Goal: Communication & Community: Answer question/provide support

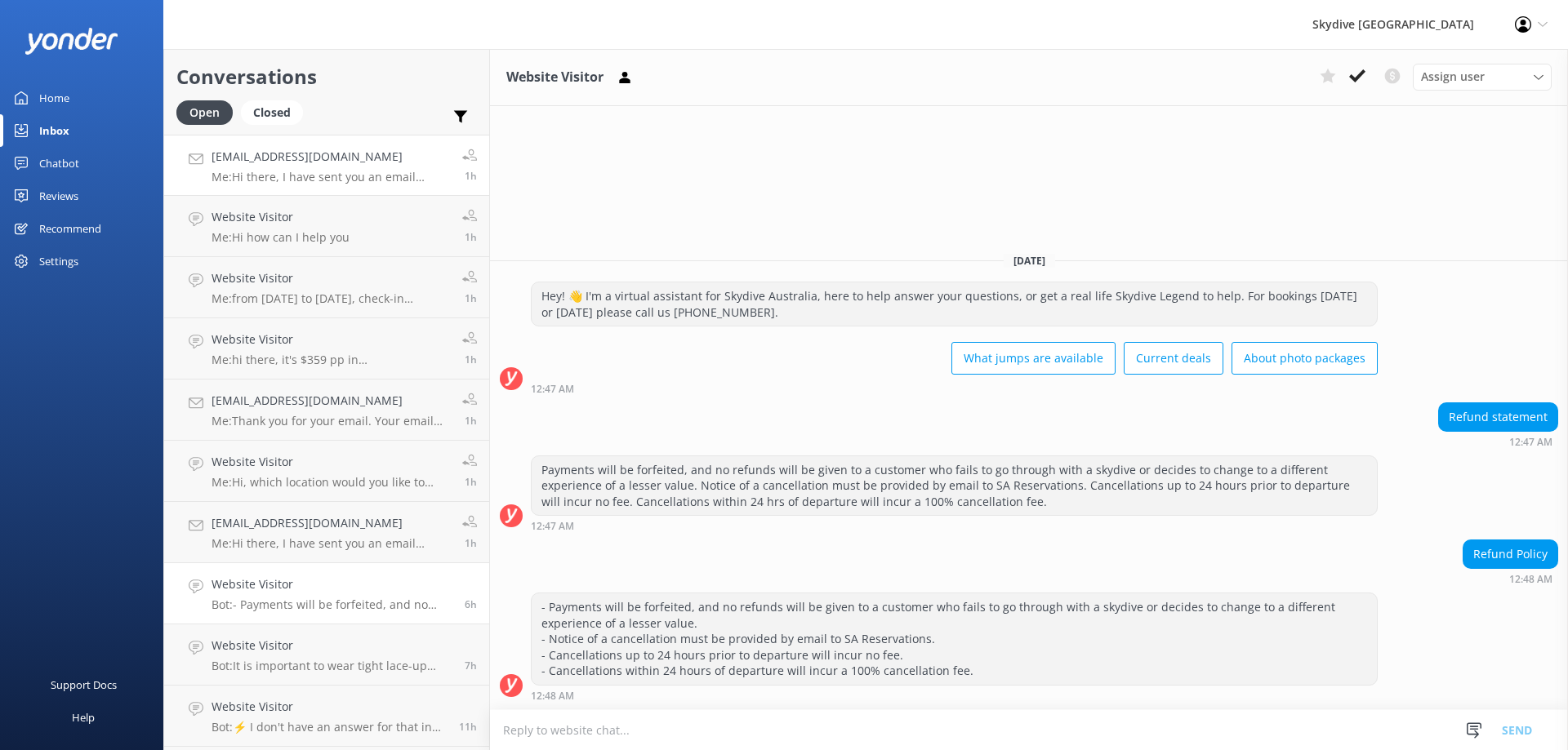
click at [310, 161] on h4 "[EMAIL_ADDRESS][DOMAIN_NAME]" at bounding box center [331, 157] width 239 height 18
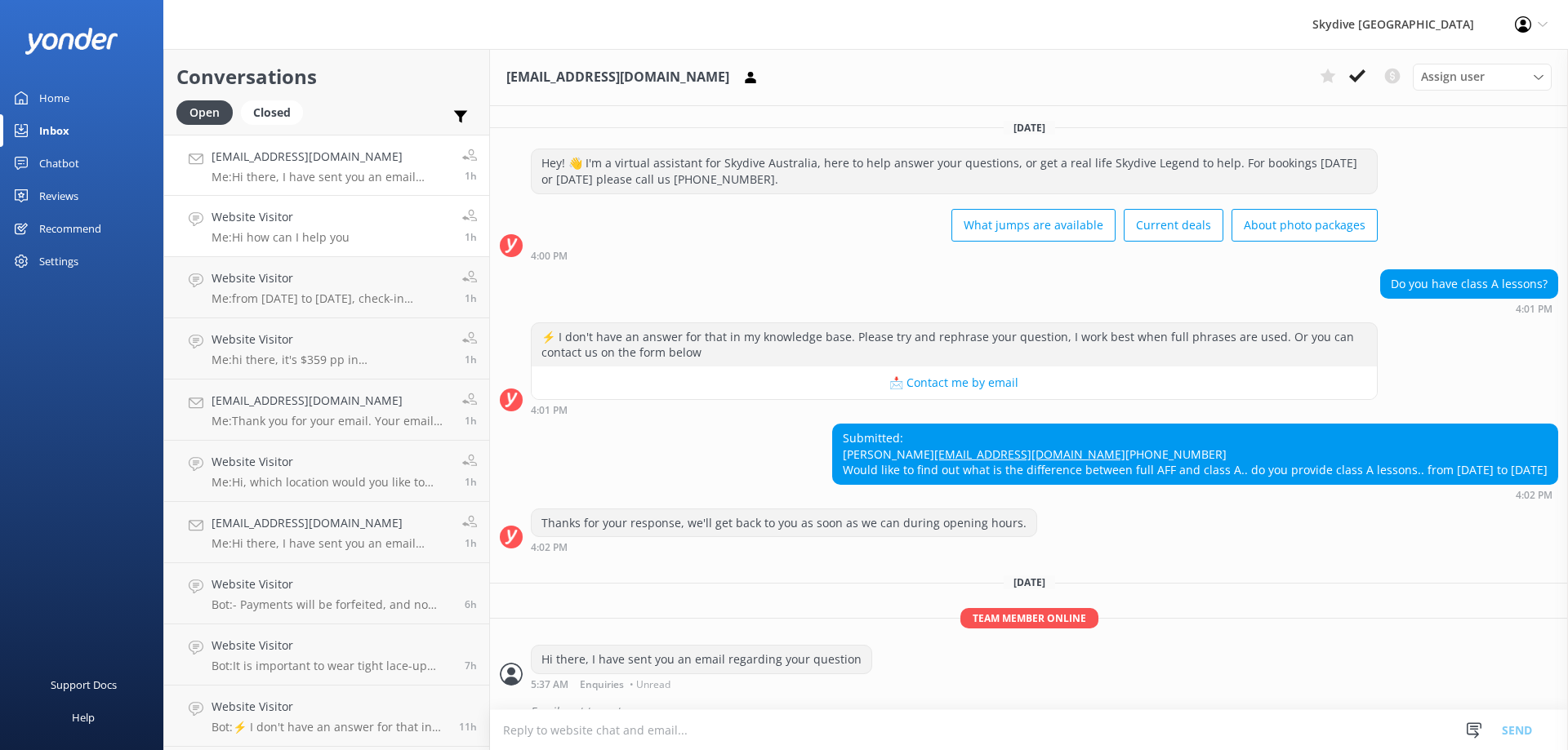
scroll to position [56, 0]
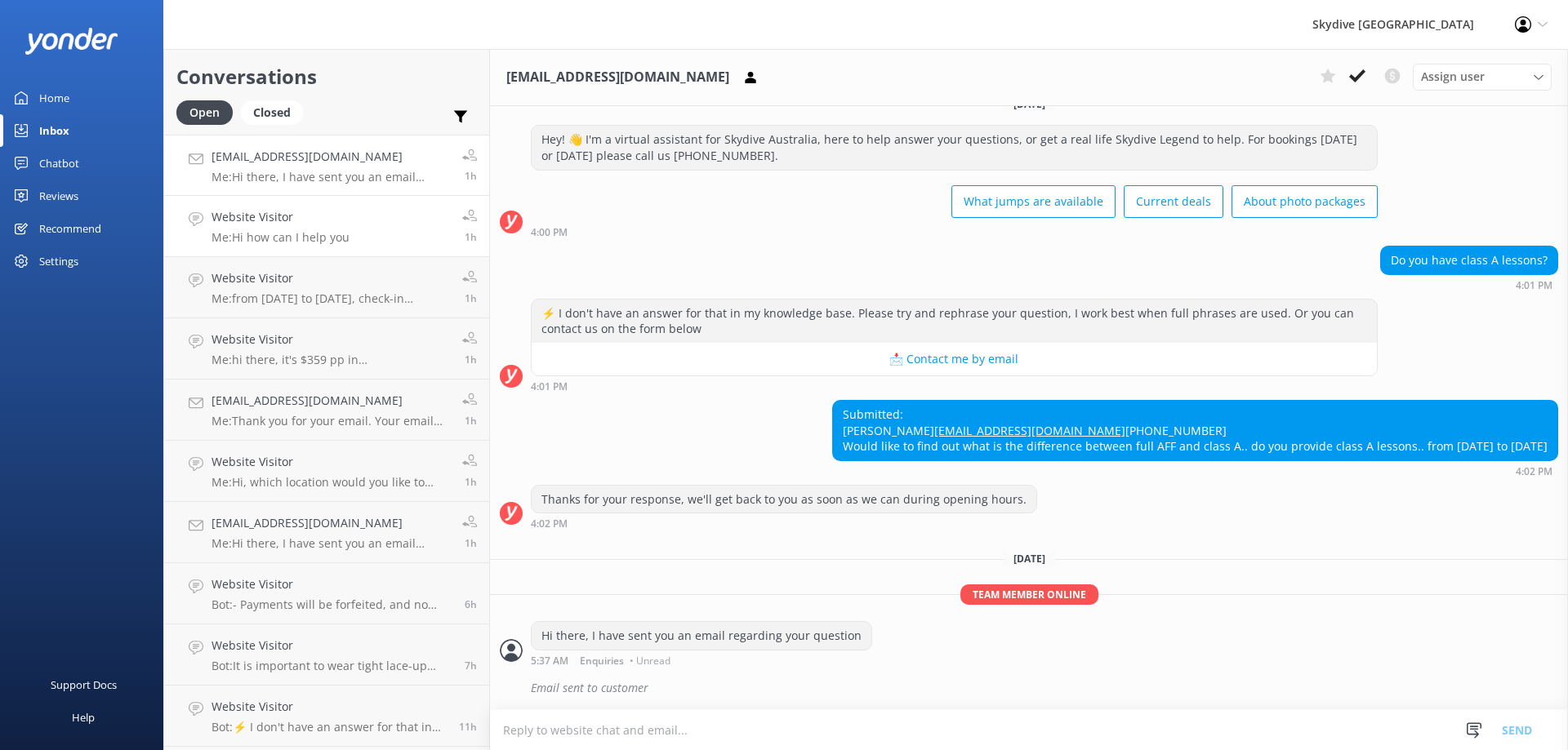
click at [364, 238] on link "Website Visitor Me: Hi how can I help you 1h" at bounding box center [327, 226] width 325 height 62
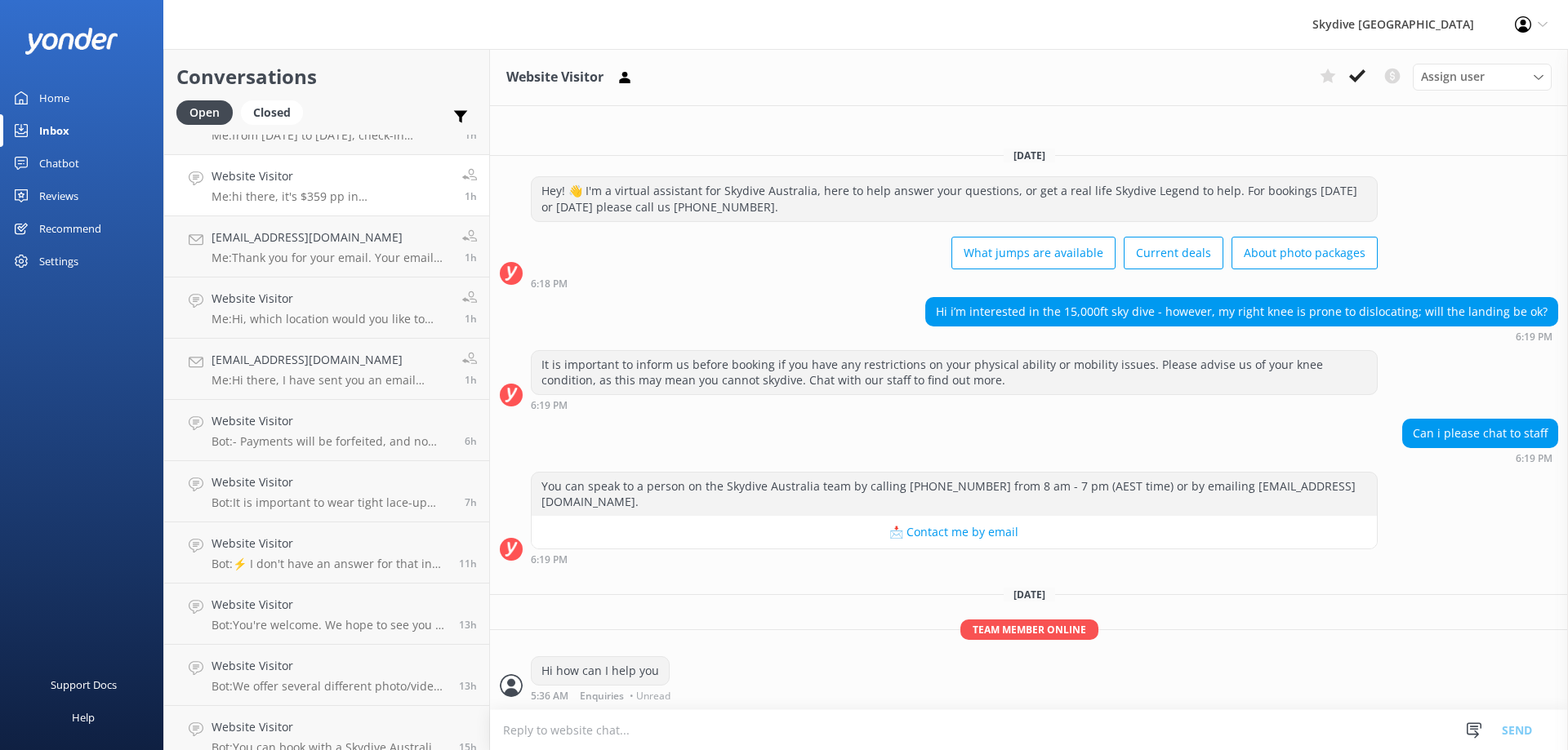
scroll to position [245, 0]
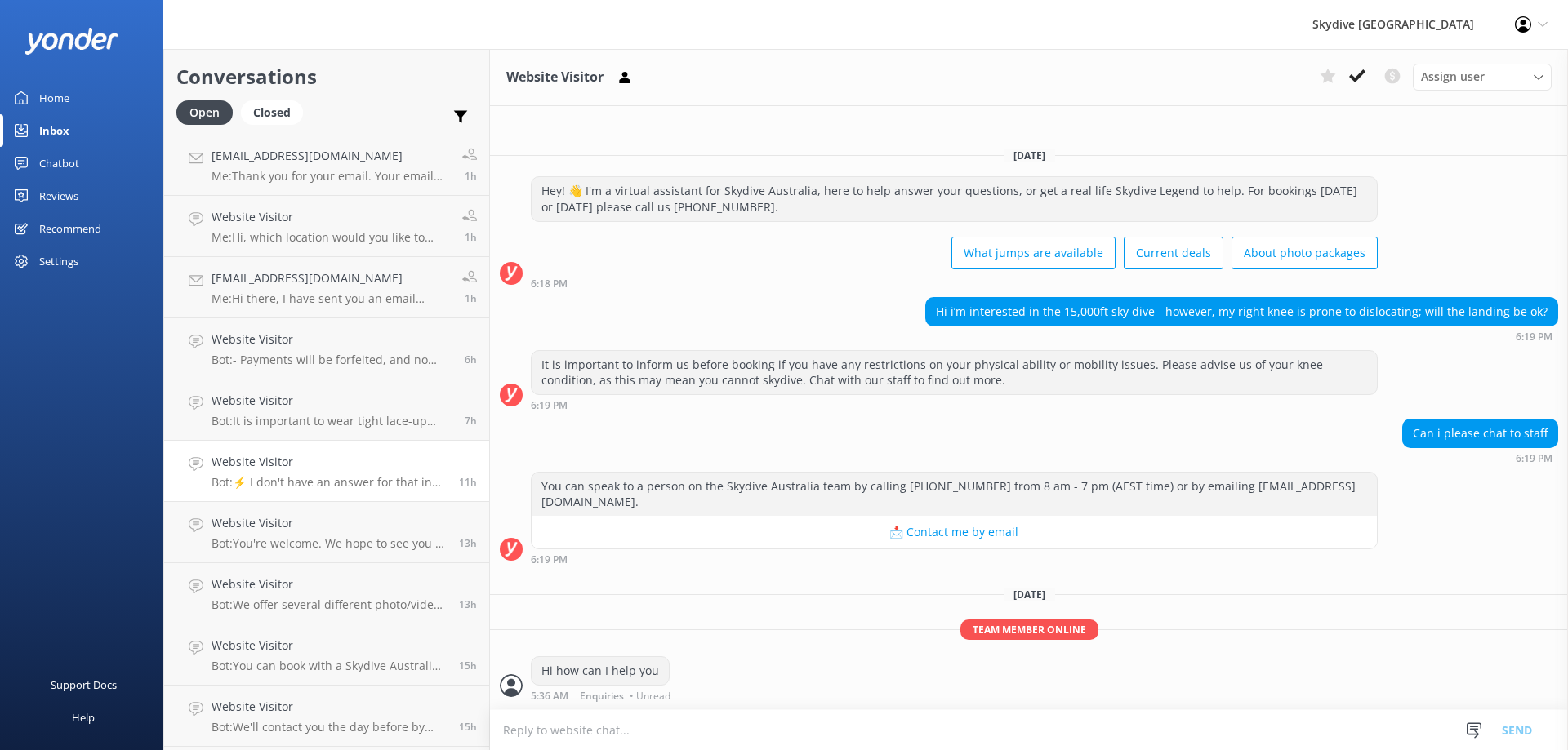
click at [293, 487] on p "Bot: ⚡ I don't have an answer for that in my knowledge base. Please try and rep…" at bounding box center [329, 482] width 236 height 15
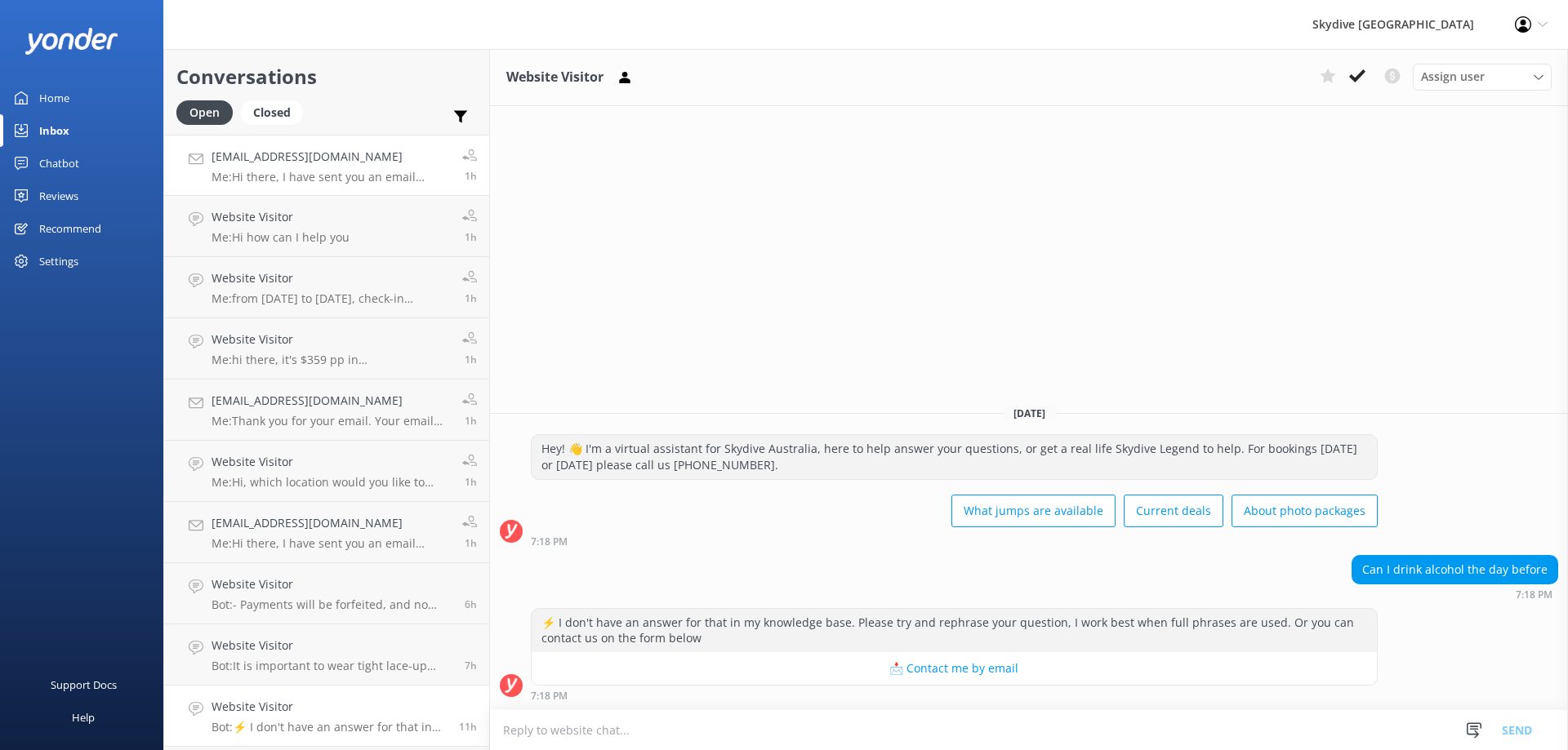
click at [366, 174] on p "Me: Hi there, I have sent you an email regarding your question" at bounding box center [331, 177] width 239 height 15
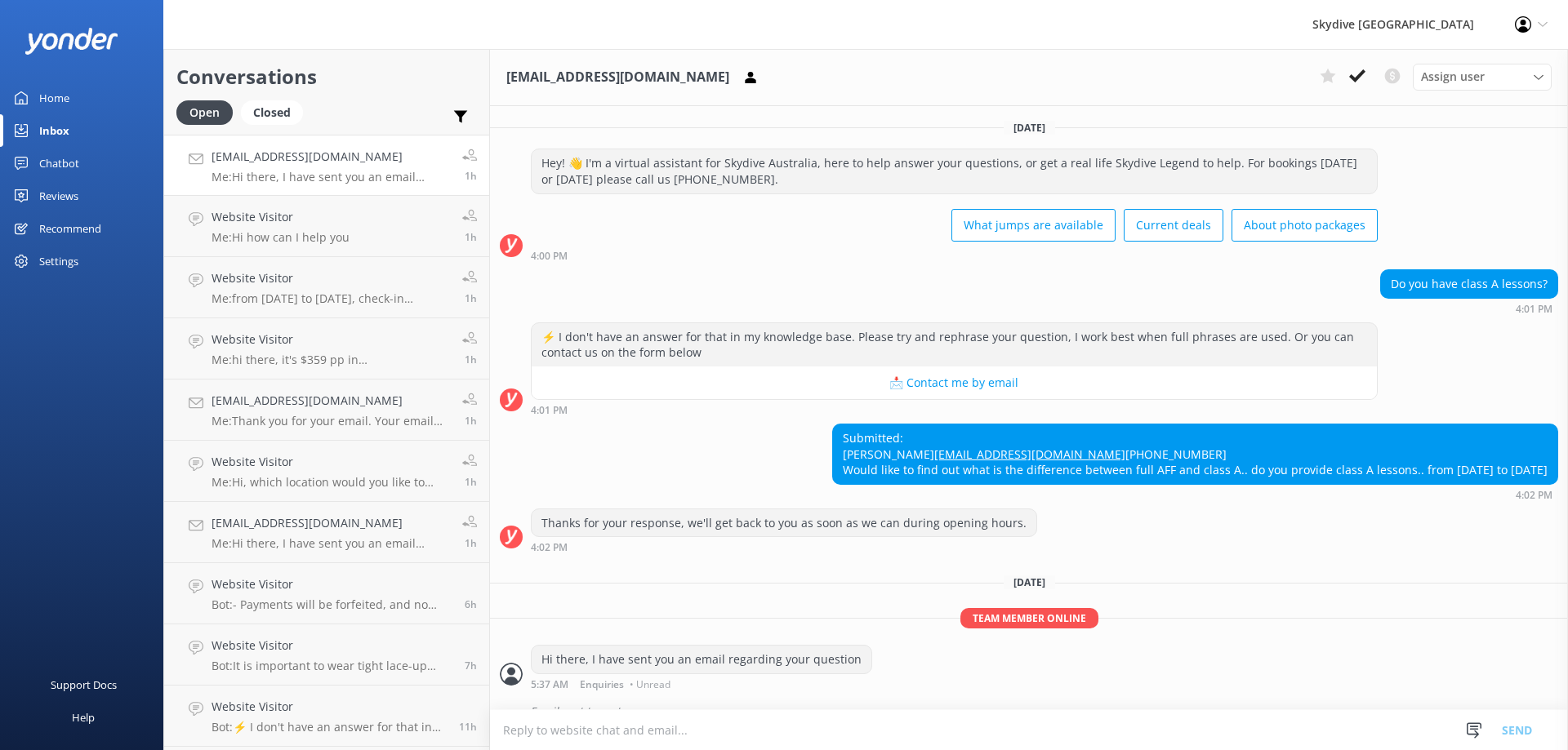
scroll to position [56, 0]
